Goal: Transaction & Acquisition: Purchase product/service

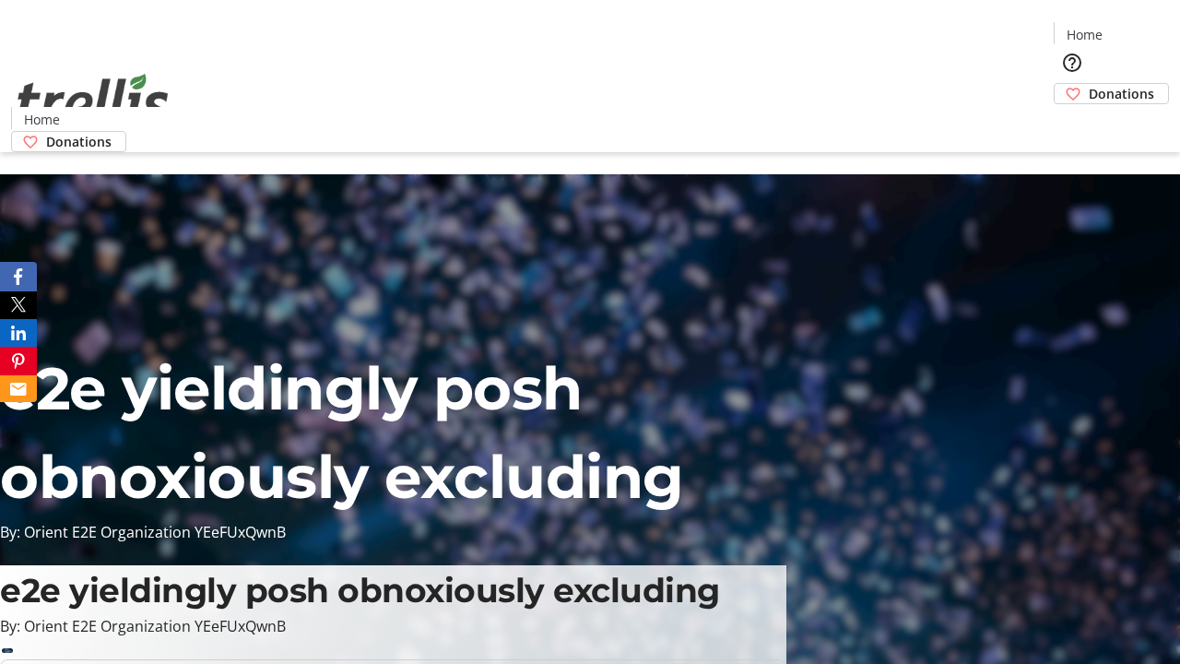
click at [1089, 84] on span "Donations" at bounding box center [1121, 93] width 65 height 19
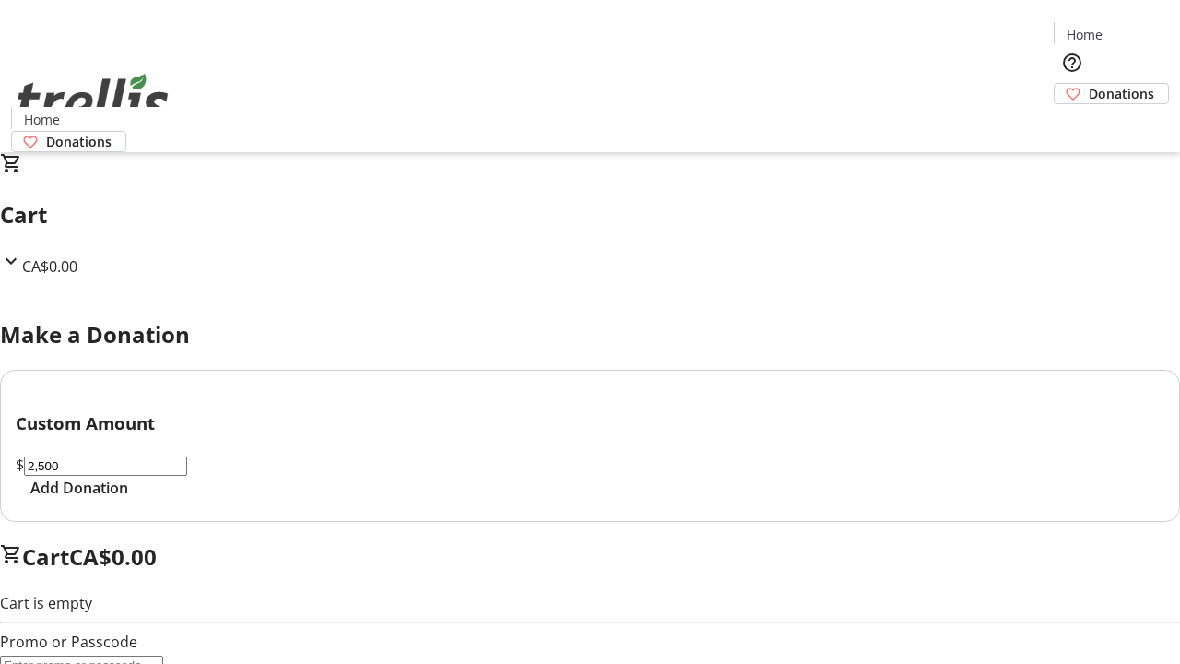
type input "2,500"
click at [128, 499] on span "Add Donation" at bounding box center [79, 488] width 98 height 22
